Goal: Information Seeking & Learning: Learn about a topic

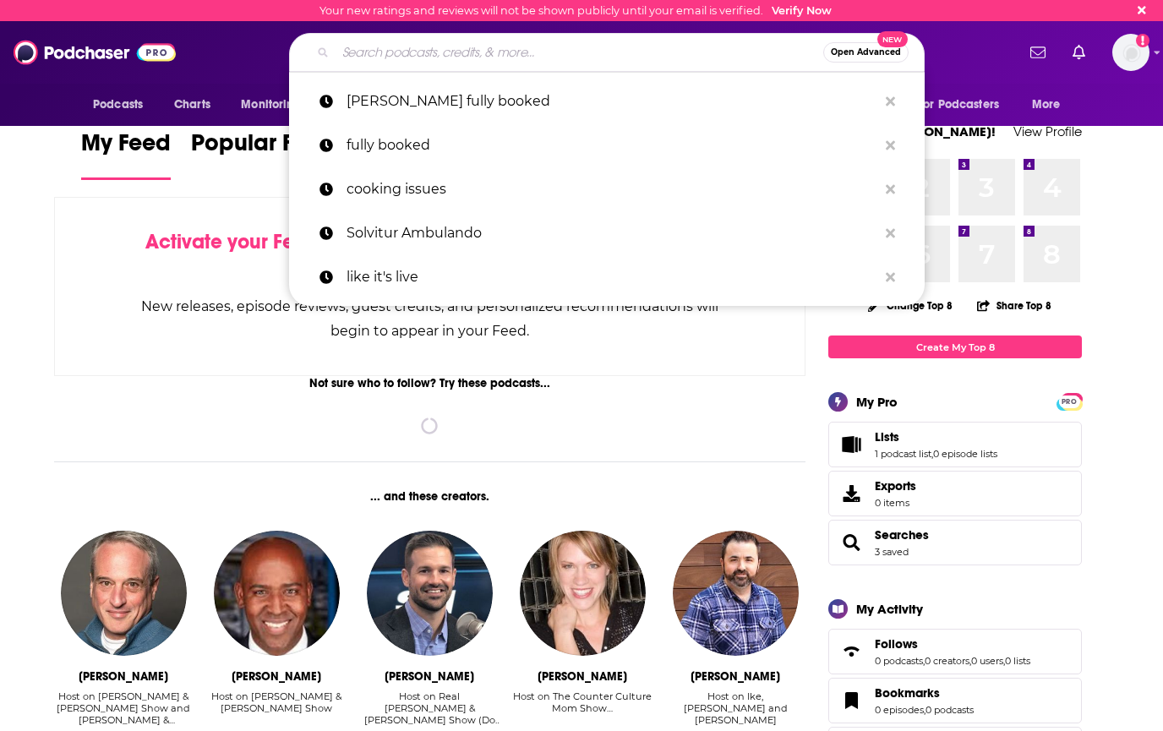
click at [632, 56] on input "Search podcasts, credits, & more..." at bounding box center [580, 52] width 488 height 27
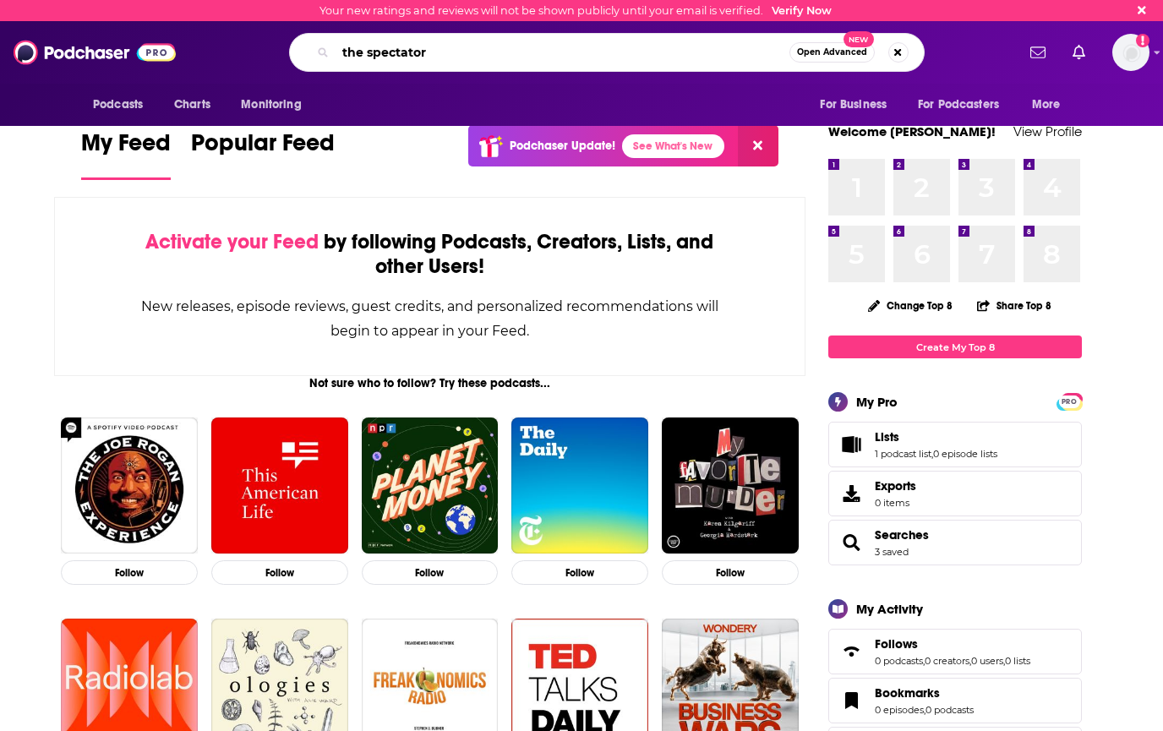
type input "the spectator"
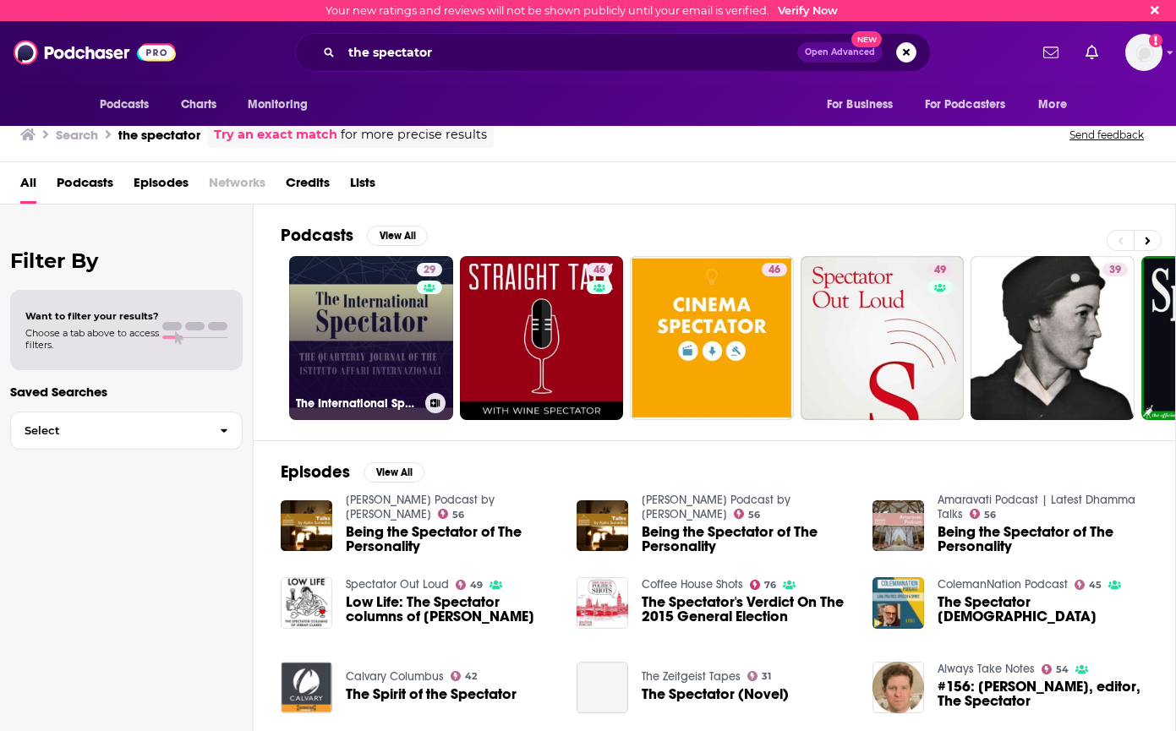
click at [375, 345] on link "29 The International Spectator's Podcasts" at bounding box center [371, 338] width 164 height 164
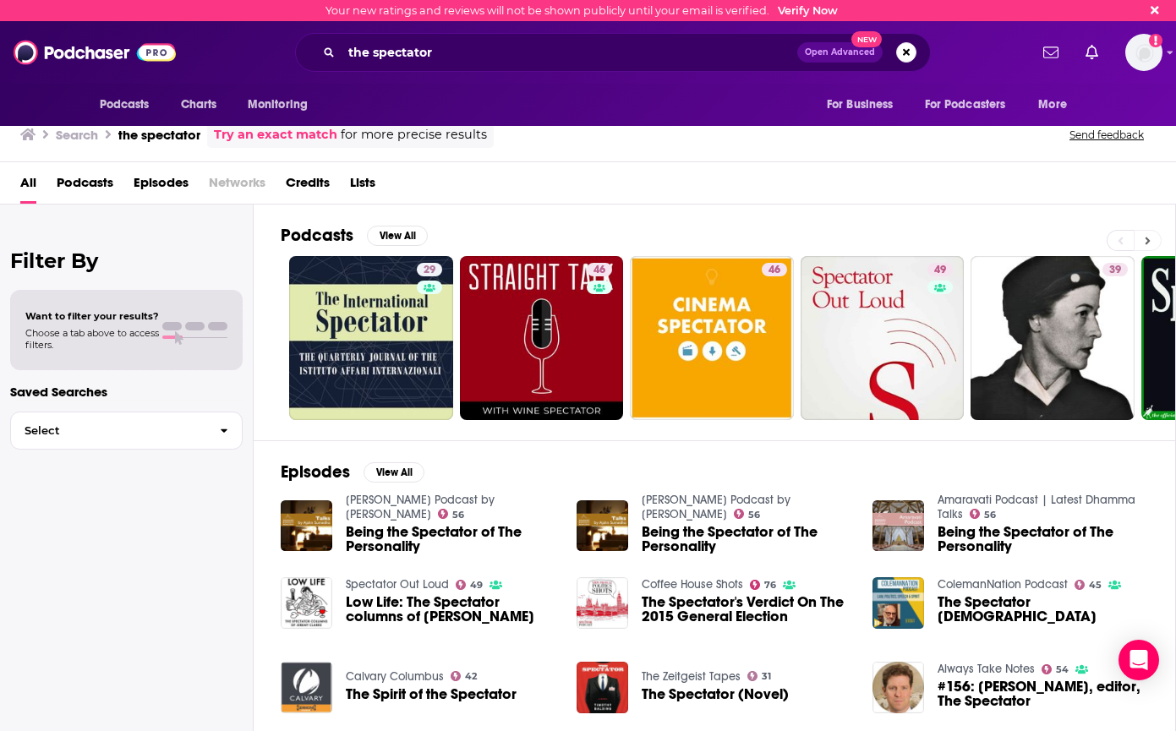
click at [1144, 230] on div "Podcasts View All" at bounding box center [728, 240] width 894 height 31
click at [1146, 232] on button at bounding box center [1148, 240] width 28 height 21
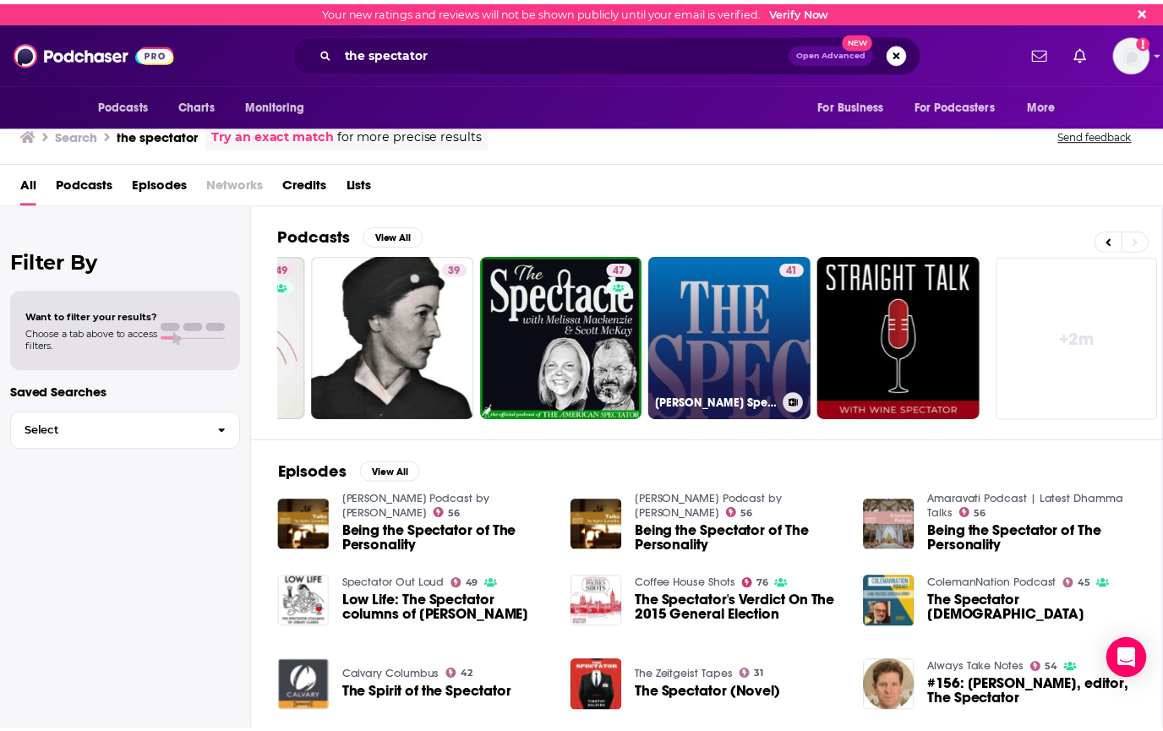
scroll to position [0, 658]
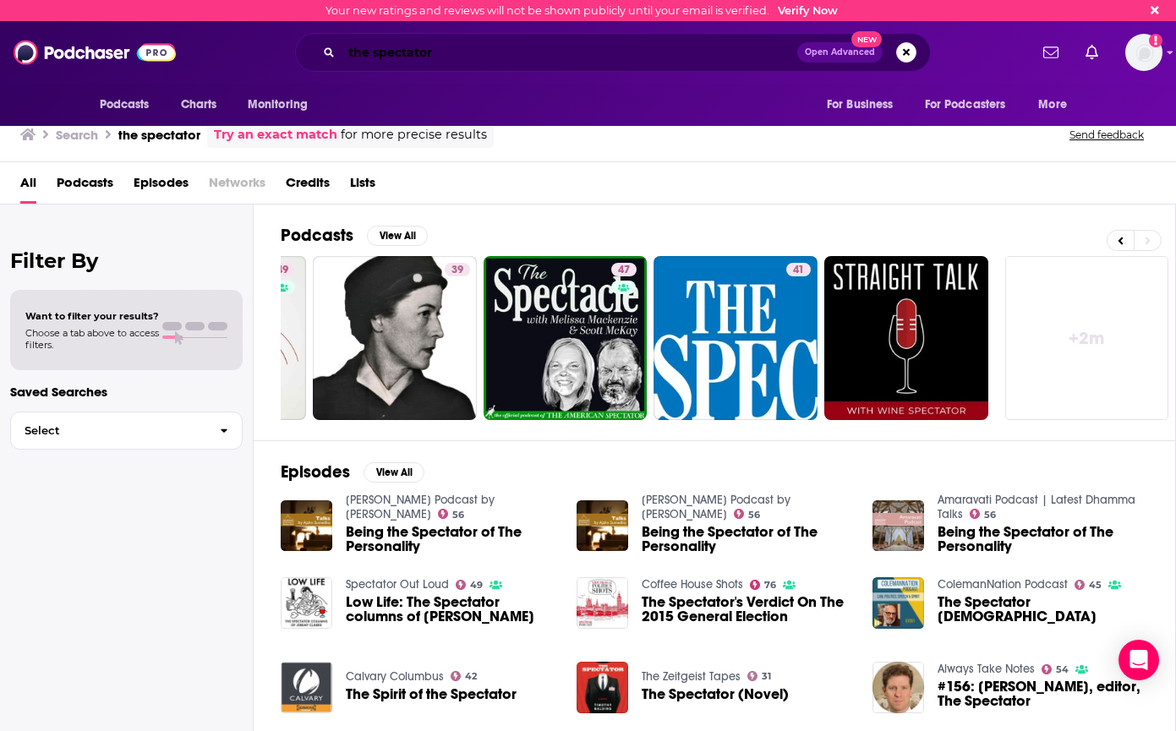
click at [516, 55] on input "the spectator" at bounding box center [570, 52] width 456 height 27
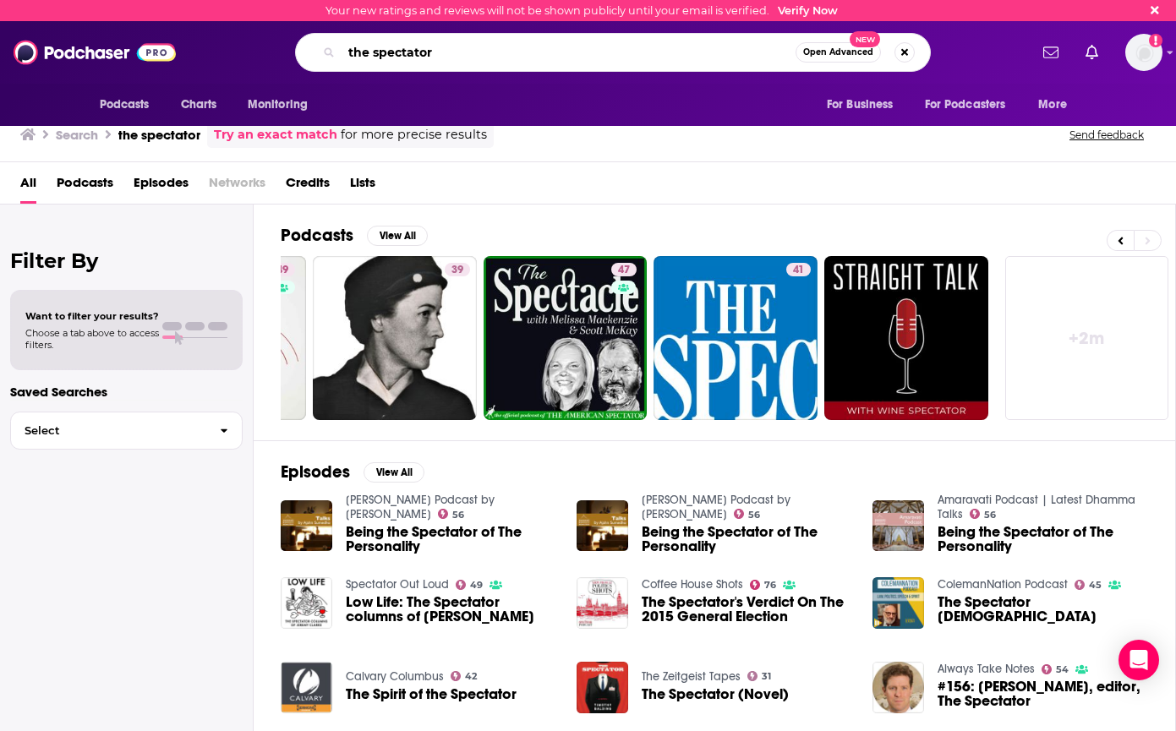
click at [516, 54] on input "the spectator" at bounding box center [569, 52] width 454 height 27
click at [517, 55] on input "the spectator" at bounding box center [569, 52] width 454 height 27
type input "this is taste"
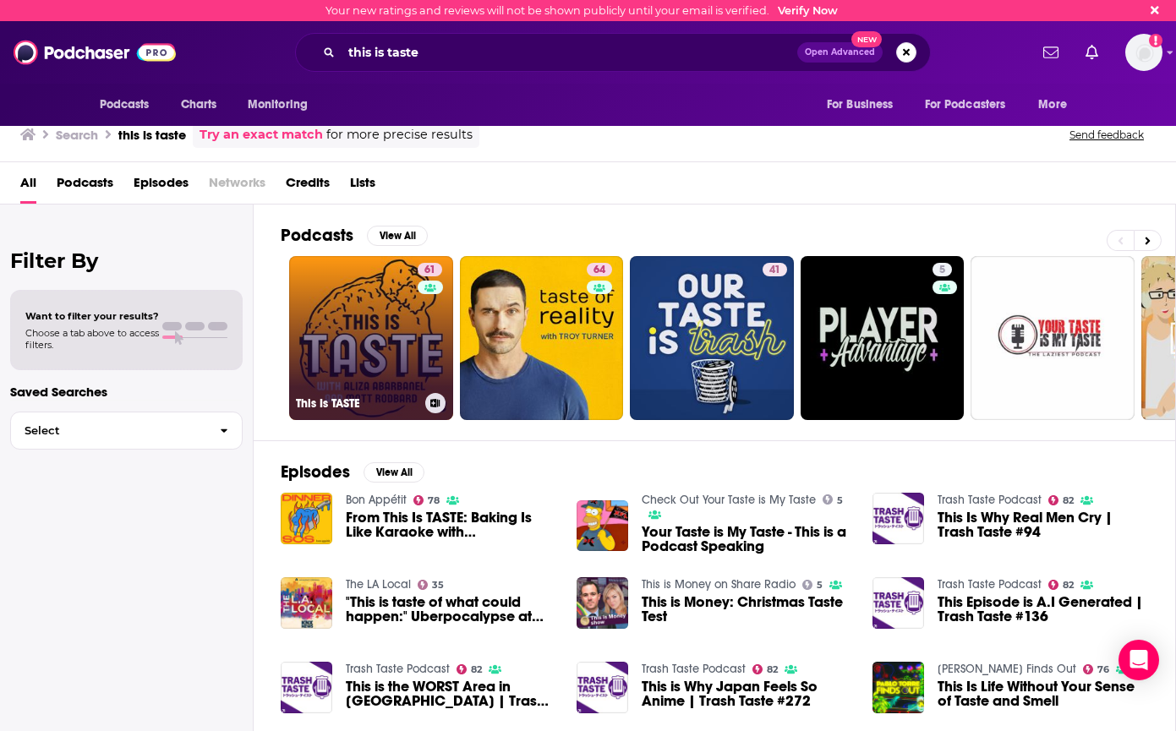
click at [397, 325] on link "61 This Is TASTE" at bounding box center [371, 338] width 164 height 164
